Goal: Information Seeking & Learning: Check status

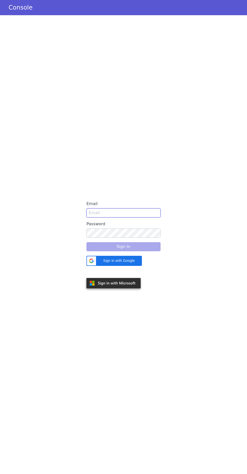
click at [104, 217] on input "Email" at bounding box center [124, 212] width 74 height 9
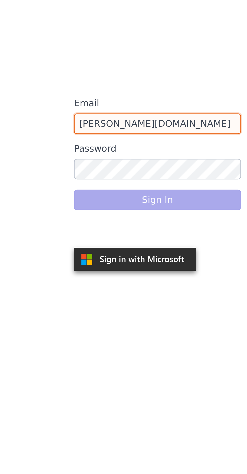
type input "snehal.gidh@idfcfirstbank.com"
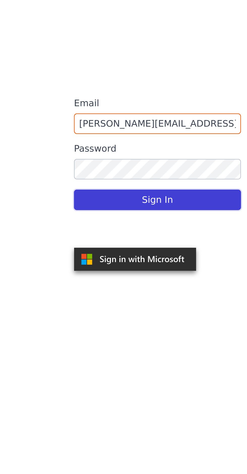
click at [98, 251] on button "Sign In" at bounding box center [124, 251] width 74 height 9
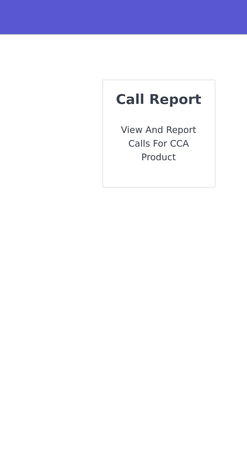
click at [117, 55] on p "View and report calls for CCA Product" at bounding box center [124, 64] width 42 height 18
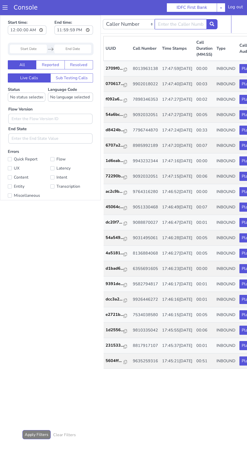
click at [171, 24] on input "text" at bounding box center [181, 24] width 52 height 10
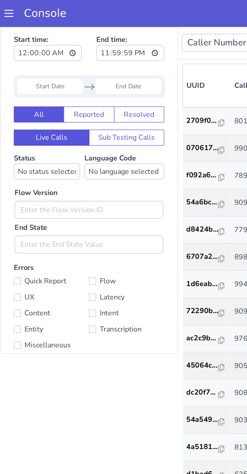
type input "9359407730"
click at [30, 61] on input "Start Date" at bounding box center [28, 60] width 37 height 9
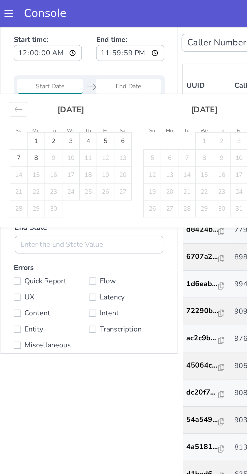
click at [15, 71] on div "Move backward to switch to the previous month." at bounding box center [11, 73] width 10 height 8
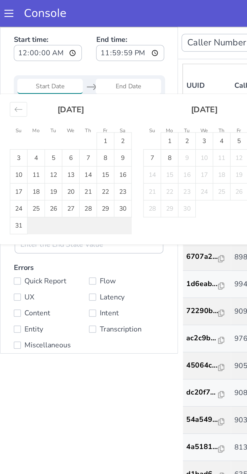
click at [57, 87] on li "Fr" at bounding box center [60, 85] width 10 height 5
click at [64, 91] on td "1" at bounding box center [60, 92] width 10 height 10
type input "[DATE]"
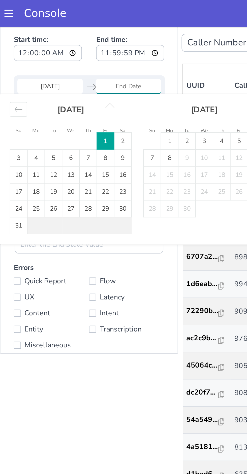
click at [96, 100] on td "8" at bounding box center [96, 101] width 10 height 10
type input "[DATE]"
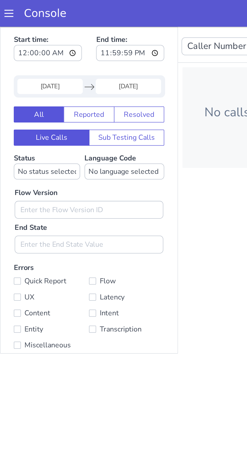
click at [21, 58] on input "[DATE]" at bounding box center [28, 60] width 37 height 9
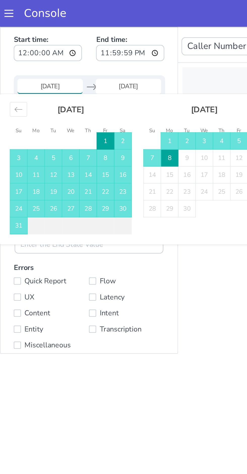
click at [10, 73] on icon "Move backward to switch to the previous month." at bounding box center [10, 73] width 5 height 5
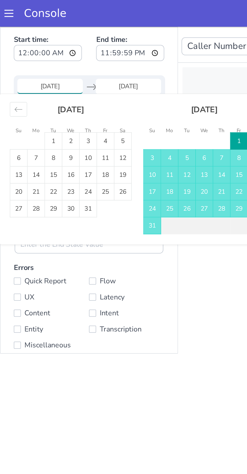
click at [30, 91] on td "1" at bounding box center [30, 92] width 10 height 10
type input "[DATE]"
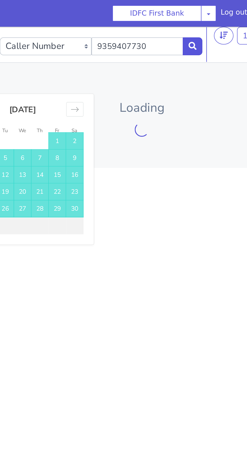
click at [10, 211] on div "Caller Number Call UUID Custom Parameter 9359407730 1 - 0 20 50 100 Loading" at bounding box center [1, 240] width 165 height 429
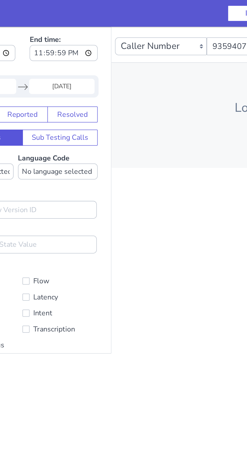
click at [69, 126] on div "Caller Number Call UUID Custom Parameter 9359407730 1 - 0 20 50 100 Loading" at bounding box center [117, 240] width 165 height 429
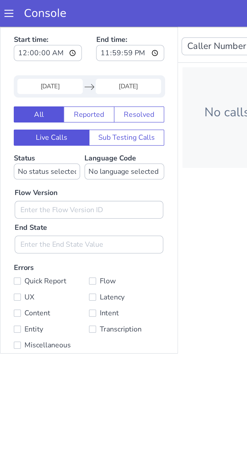
click at [29, 58] on input "[DATE]" at bounding box center [28, 60] width 37 height 9
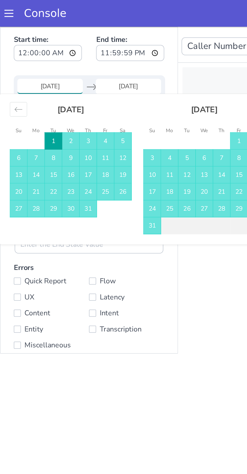
click at [11, 73] on icon "Move backward to switch to the previous month." at bounding box center [10, 73] width 4 height 3
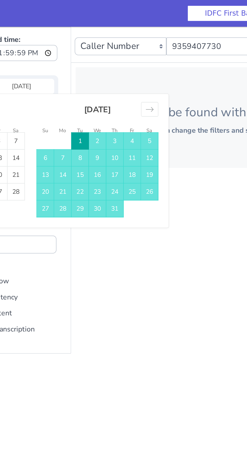
click at [39, 77] on div "Move forward to switch to the next month." at bounding box center [39, 73] width 10 height 8
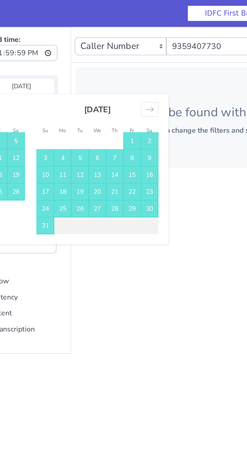
click at [39, 73] on icon "Move forward to switch to the next month." at bounding box center [39, 73] width 4 height 3
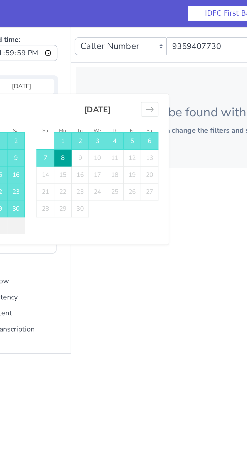
click at [54, 171] on div "Caller Number Call UUID Custom Parameter 9359407730 1 - 0 20 50 100 No calls ca…" at bounding box center [76, 240] width 165 height 429
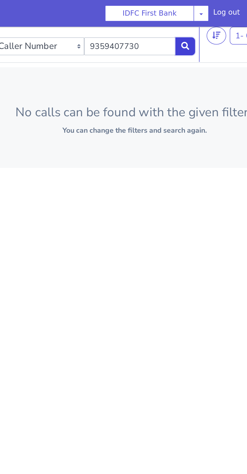
click at [24, 39] on icon at bounding box center [23, 37] width 5 height 5
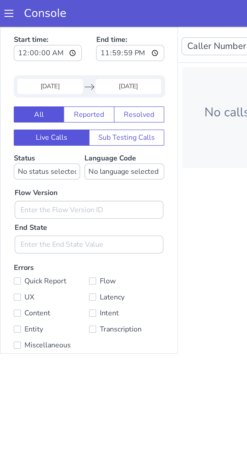
click at [18, 59] on input "[DATE]" at bounding box center [28, 60] width 37 height 9
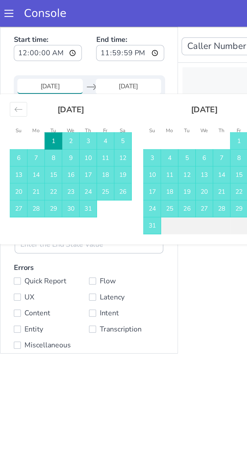
click at [126, 208] on div "Caller Number Call UUID Custom Parameter 9359407730 1 - 0 20 50 100 No calls ca…" at bounding box center [183, 240] width 165 height 429
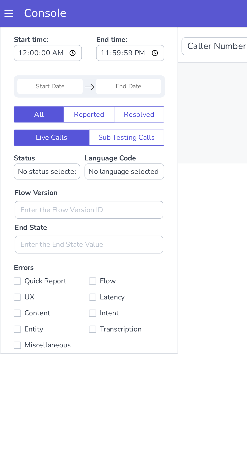
type input "9359407730"
click at [32, 61] on input "Start Date" at bounding box center [28, 60] width 37 height 9
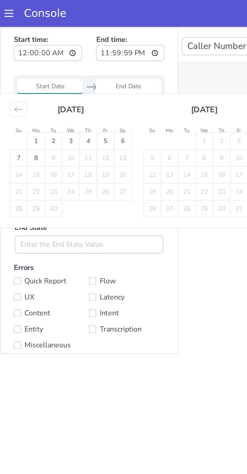
click at [15, 73] on div "Move backward to switch to the previous month." at bounding box center [11, 73] width 10 height 8
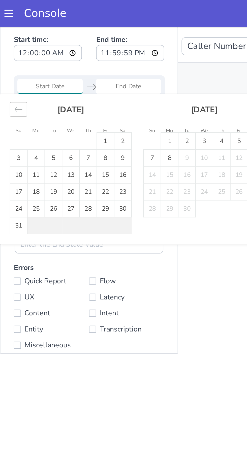
click at [13, 71] on div "Move backward to switch to the previous month." at bounding box center [11, 73] width 10 height 8
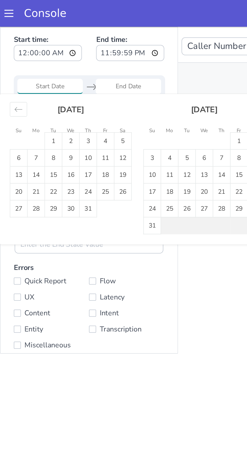
click at [20, 62] on input "Start Date" at bounding box center [28, 60] width 37 height 9
click at [14, 71] on div "Move backward to switch to the previous month." at bounding box center [11, 73] width 10 height 8
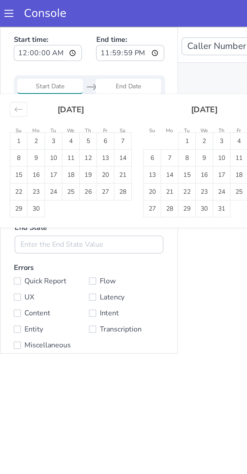
click at [15, 90] on td "1" at bounding box center [11, 92] width 10 height 10
type input "[DATE]"
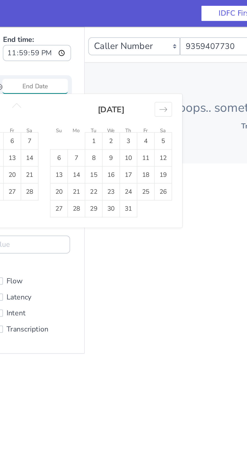
click at [53, 74] on icon "Move forward to switch to the next month." at bounding box center [52, 73] width 5 height 5
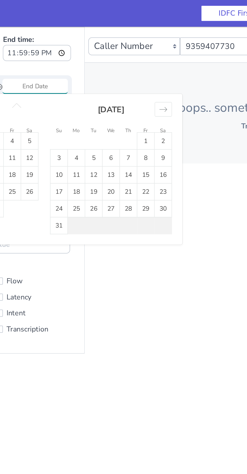
click at [53, 73] on icon "Move forward to switch to the next month." at bounding box center [52, 73] width 5 height 5
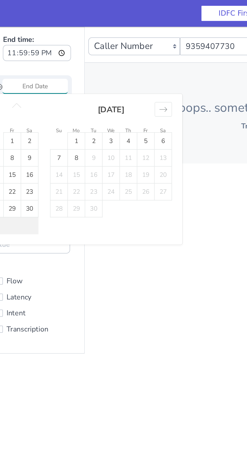
click at [3, 100] on td "8" at bounding box center [3, 101] width 10 height 10
type input "[DATE]"
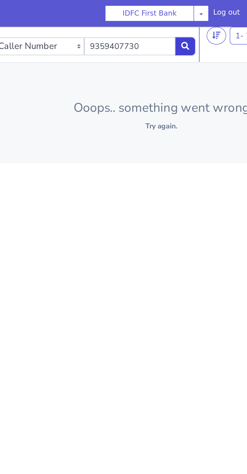
click at [26, 41] on button at bounding box center [22, 38] width 11 height 10
